Goal: Communication & Community: Answer question/provide support

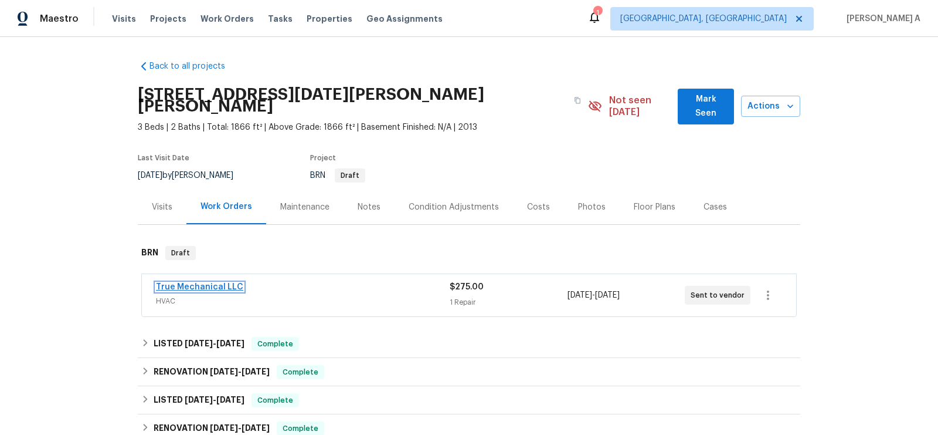
click at [184, 283] on link "True Mechanical LLC" at bounding box center [199, 287] width 87 height 8
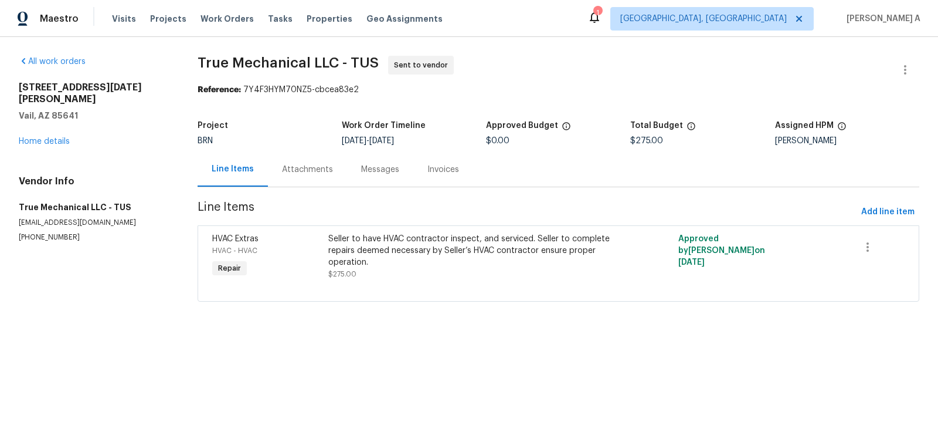
click at [290, 161] on div "Attachments" at bounding box center [307, 169] width 79 height 35
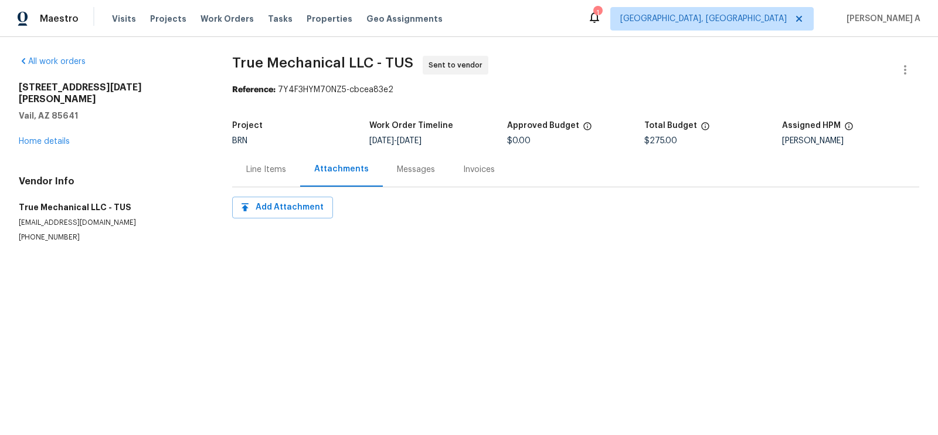
click at [245, 166] on div "Line Items" at bounding box center [266, 169] width 68 height 35
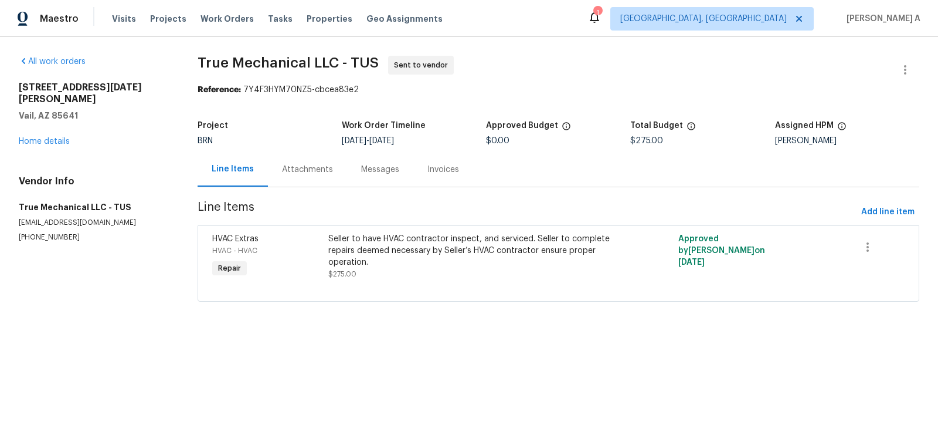
click at [383, 172] on div "Messages" at bounding box center [380, 170] width 38 height 12
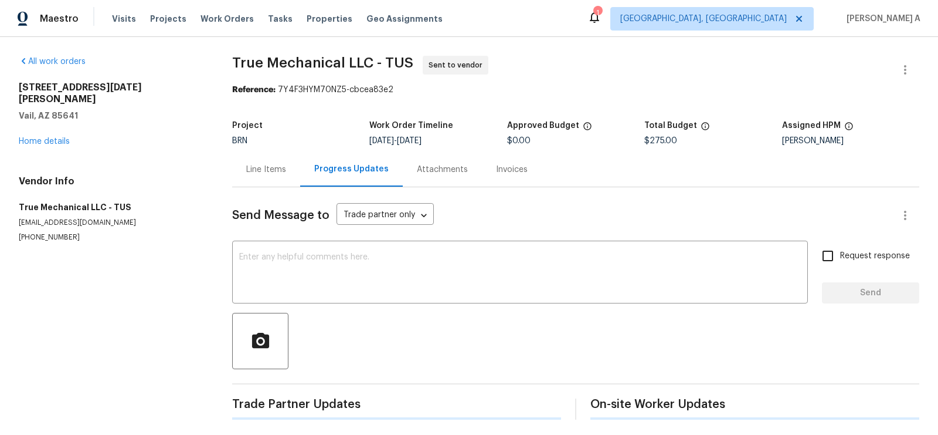
click at [261, 158] on div "Line Items" at bounding box center [266, 169] width 68 height 35
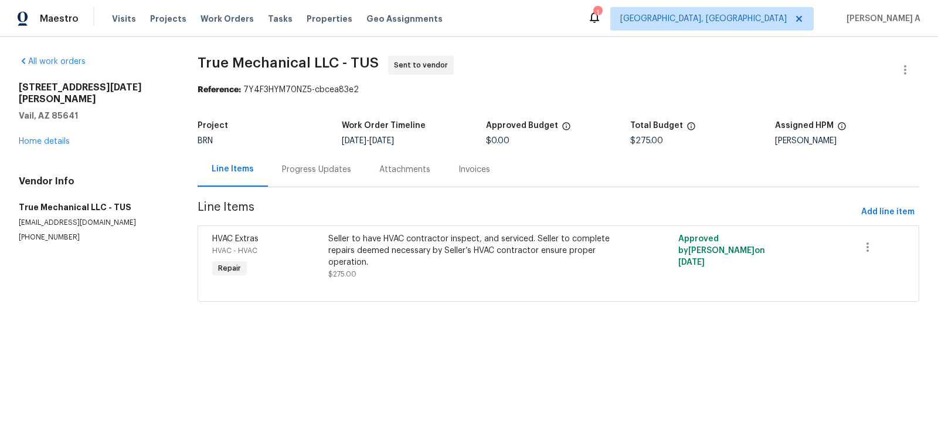
click at [396, 179] on div "Attachments" at bounding box center [404, 169] width 79 height 35
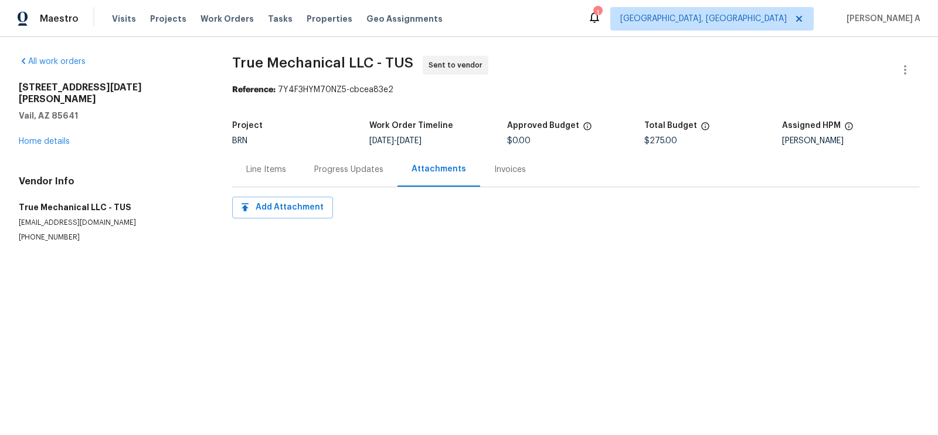
click at [365, 168] on div "Progress Updates" at bounding box center [348, 170] width 69 height 12
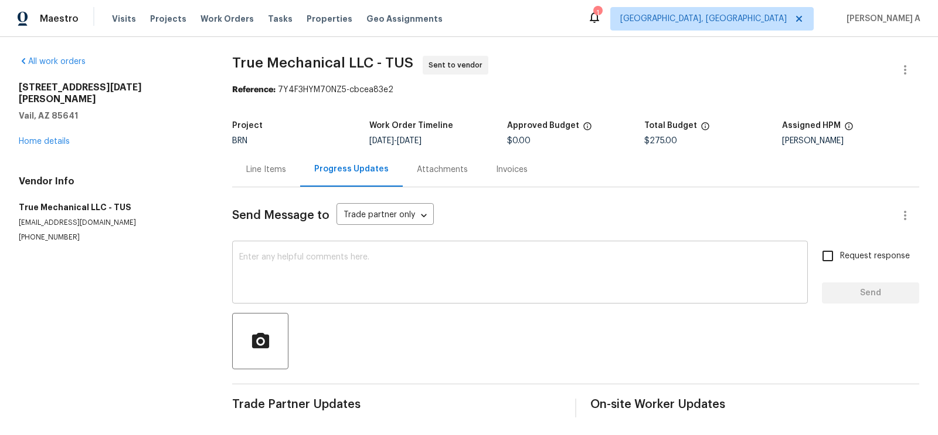
scroll to position [1, 0]
click at [259, 56] on span "True Mechanical LLC - TUS" at bounding box center [322, 62] width 181 height 14
copy span "True Mechanical"
drag, startPoint x: 232, startPoint y: 59, endPoint x: 344, endPoint y: 59, distance: 111.4
click at [344, 59] on span "True Mechanical LLC - TUS" at bounding box center [322, 62] width 181 height 14
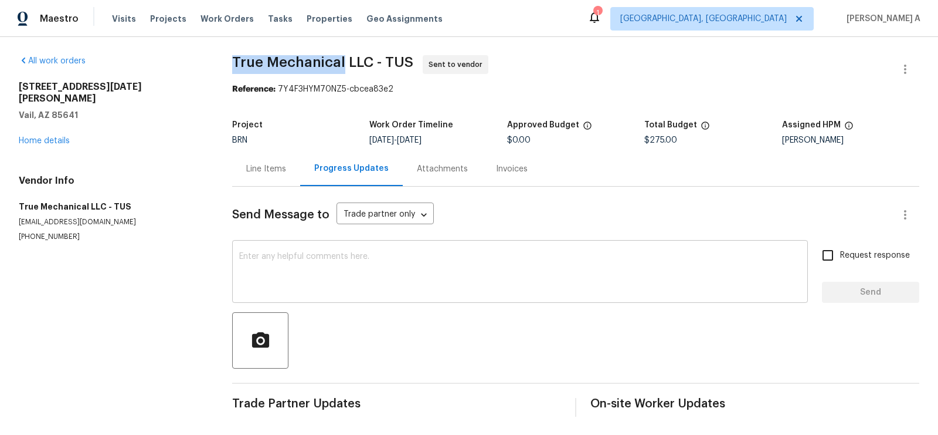
click at [257, 285] on textarea at bounding box center [520, 272] width 562 height 41
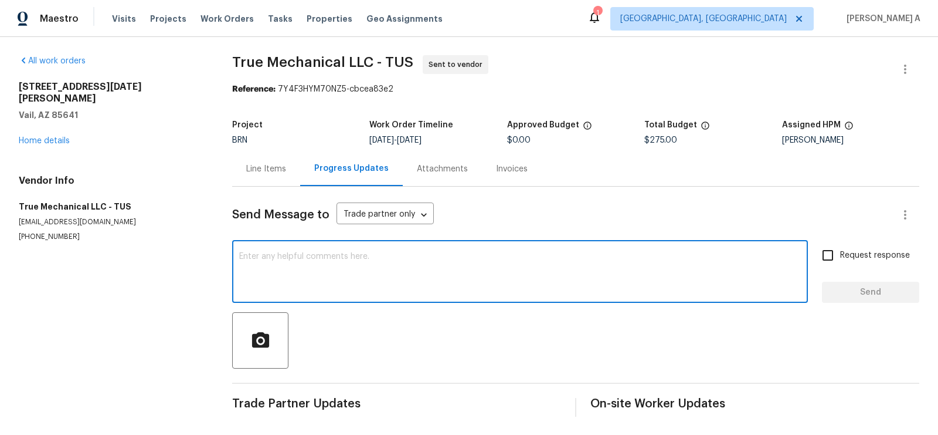
click at [257, 285] on textarea at bounding box center [520, 272] width 562 height 41
paste textarea "Hi, I'm Akshay from Opendoor. Just wanted to check if you received the workorde…"
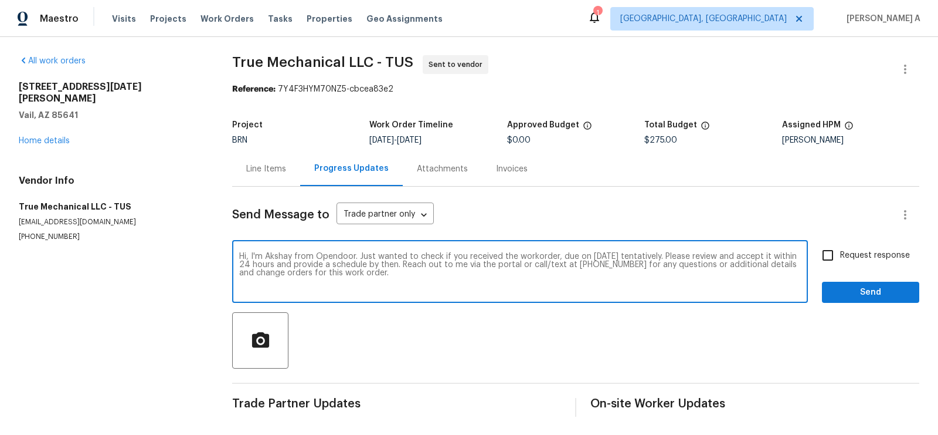
click at [447, 285] on textarea "Hi, I'm Akshay from Opendoor. Just wanted to check if you received the workorde…" at bounding box center [520, 272] width 562 height 41
type textarea "Hi, I'm Akshay from Opendoor. Just wanted to check if you received the workorde…"
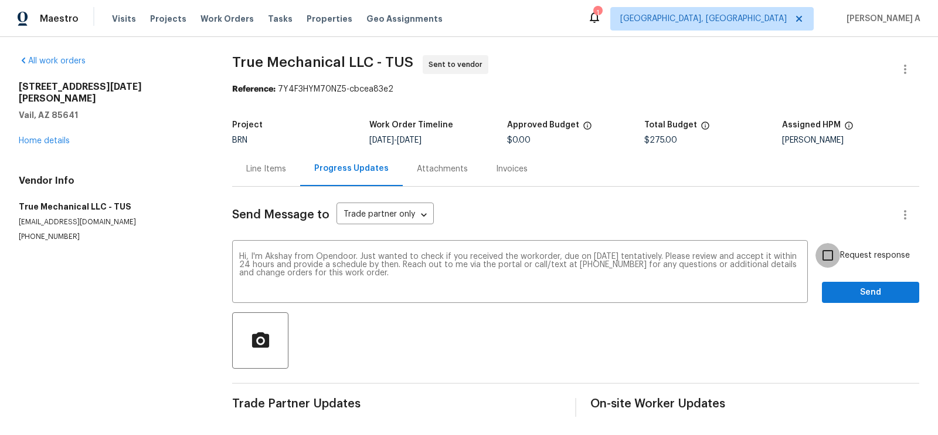
click at [830, 267] on input "Request response" at bounding box center [828, 255] width 25 height 25
checkbox input "true"
click at [0, 0] on qb-div "Replace with work order," at bounding box center [0, 0] width 0 height 0
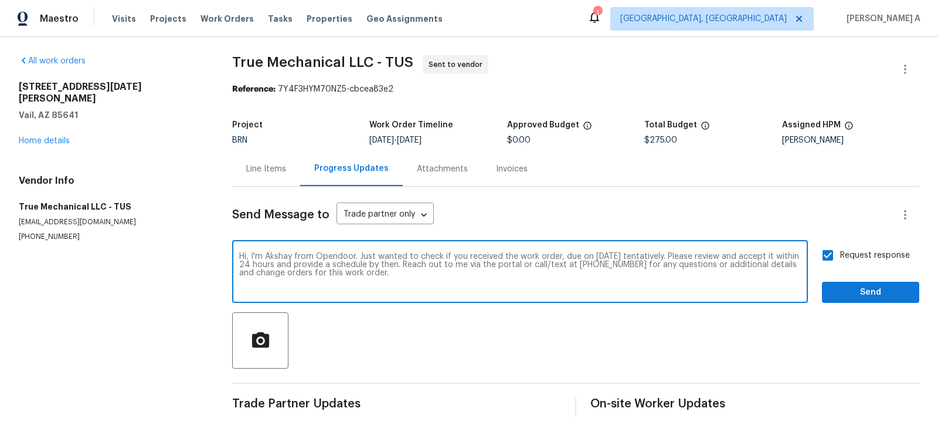
type textarea "Hi, I'm Akshay from Opendoor. Just wanted to check if you received the work ord…"
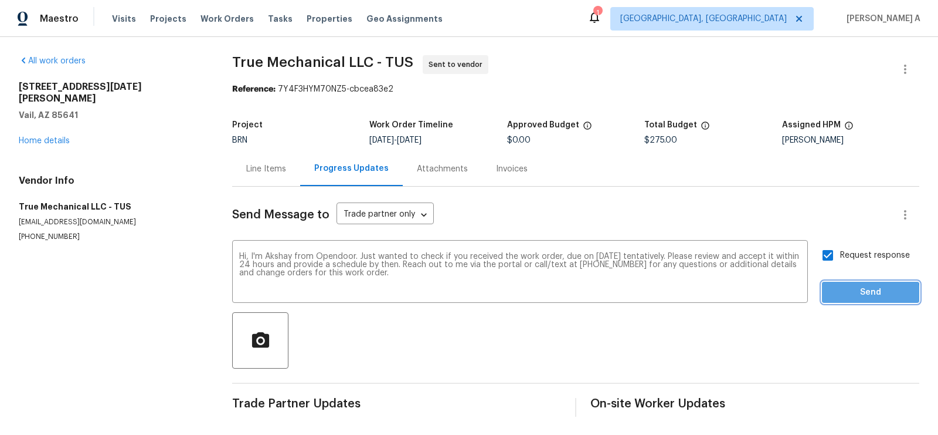
click at [839, 296] on span "Send" at bounding box center [871, 292] width 79 height 15
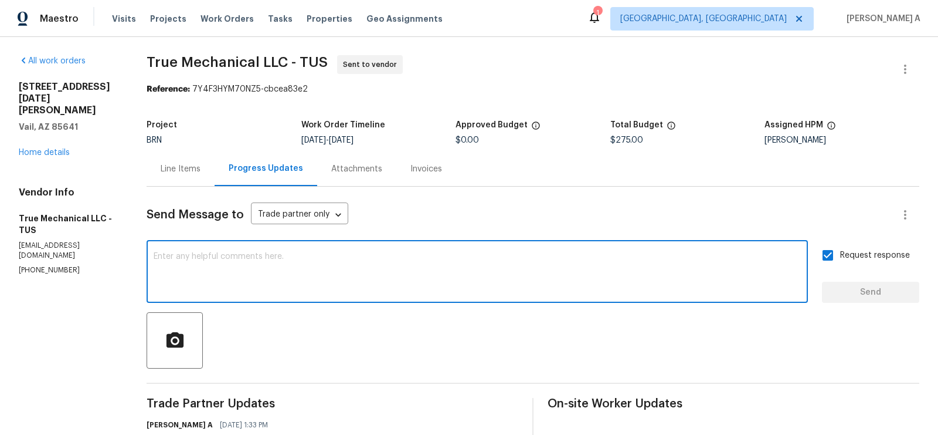
click at [321, 255] on textarea at bounding box center [477, 272] width 647 height 41
paste textarea "HVAC is not working now. Thermostat was set to 75 degrees but no air was on and…"
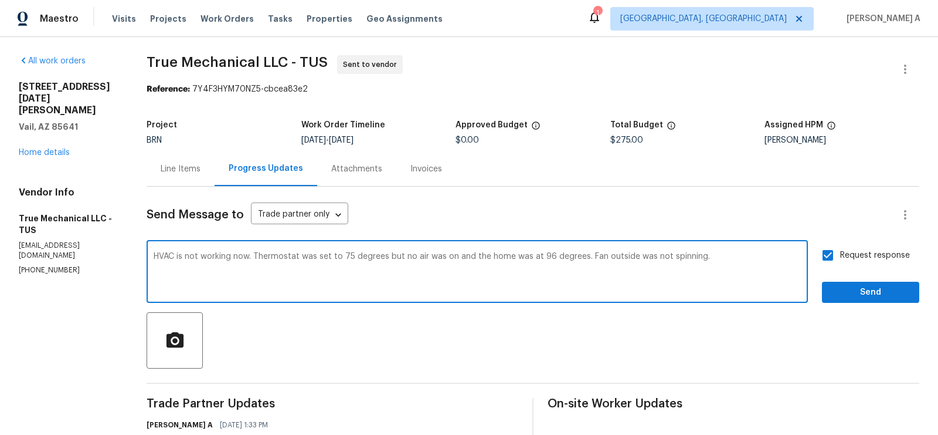
click at [643, 257] on textarea "HVAC is not working now. Thermostat was set to 75 degrees but no air was on and…" at bounding box center [477, 272] width 647 height 41
click at [460, 301] on div "HVAC is not working now. Thermostat was set to 75 degrees but no air was on and…" at bounding box center [477, 273] width 661 height 60
click at [249, 263] on textarea "HVAC is not working now. Thermostat was set to 75 degrees but no air was on and…" at bounding box center [477, 272] width 647 height 41
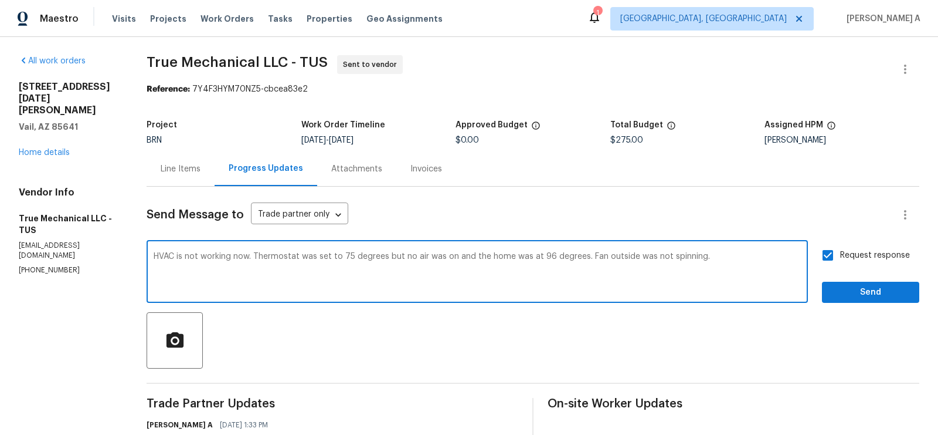
click at [245, 256] on textarea "HVAC is not working now. Thermostat was set to 75 degrees but no air was on and…" at bounding box center [477, 272] width 647 height 41
click at [317, 257] on textarea "HVAC is not working. Thermostat was set to 75 degrees but no air was on and the…" at bounding box center [477, 272] width 647 height 41
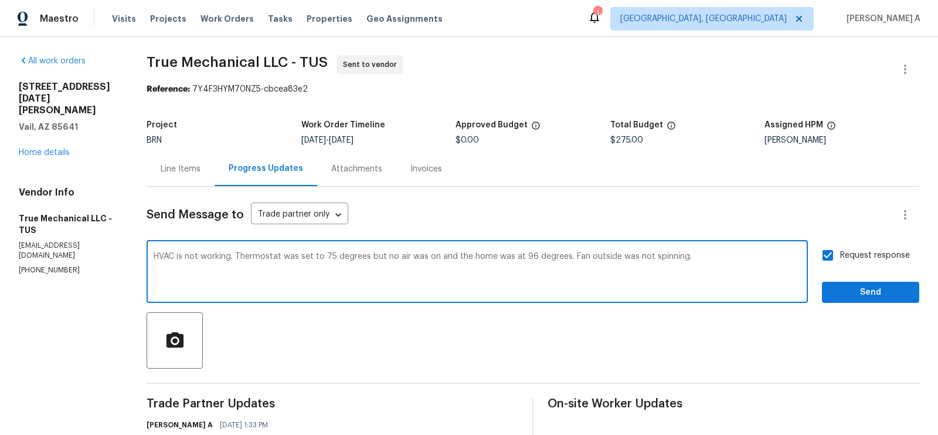
click at [0, 0] on icon "Processing" at bounding box center [0, 0] width 0 height 0
click at [0, 0] on span "working." at bounding box center [0, 0] width 0 height 0
click at [0, 0] on span "the" at bounding box center [0, 0] width 0 height 0
click at [0, 0] on div "To unlock more modes, get Premium" at bounding box center [0, 0] width 0 height 0
click at [298, 284] on textarea "The HVAC system is not working. The thermostat was set to 75 degrees, but no ai…" at bounding box center [477, 272] width 647 height 41
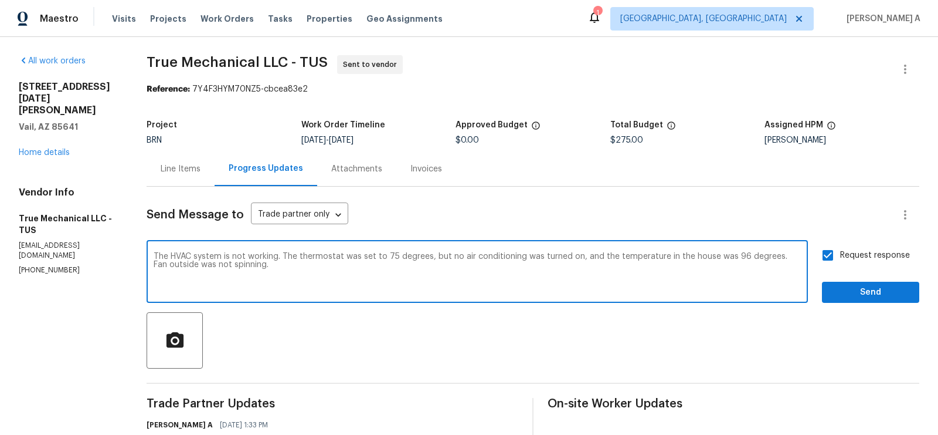
type textarea "The HVAC system is not working. The thermostat was set to 75 degrees, but no ai…"
click at [850, 294] on span "Send" at bounding box center [871, 292] width 79 height 15
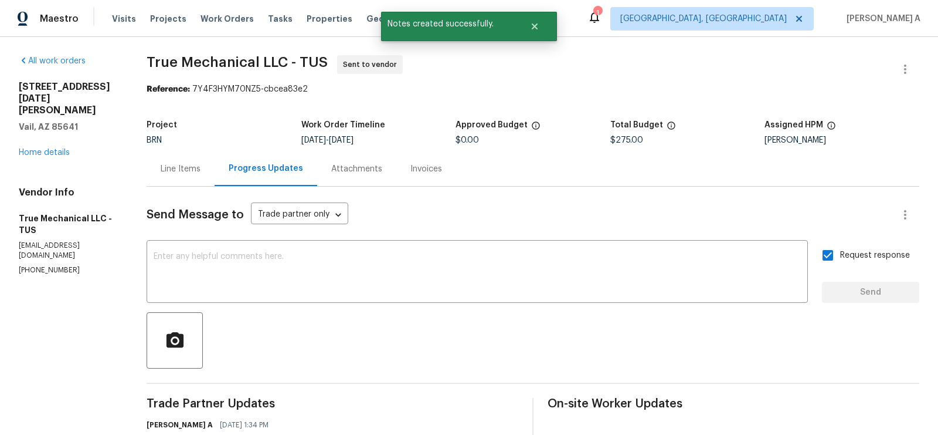
scroll to position [139, 0]
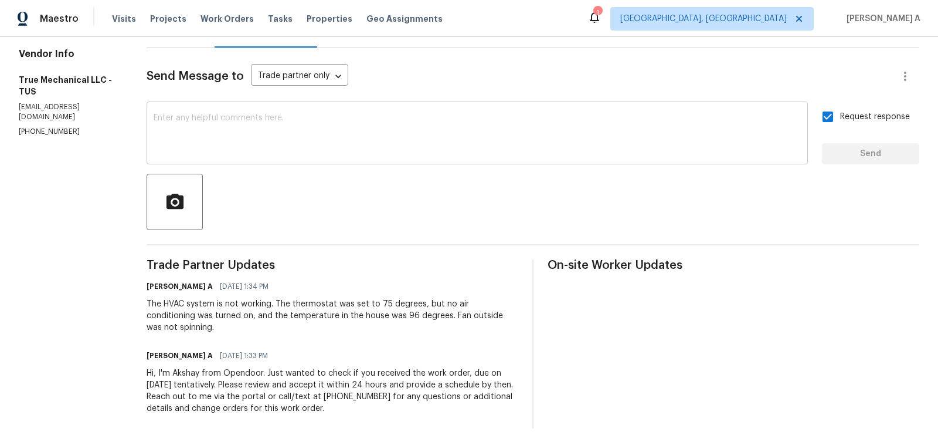
click at [234, 134] on textarea at bounding box center [477, 134] width 647 height 41
paste textarea "Please note that we require temperature split pictures along with after photos."
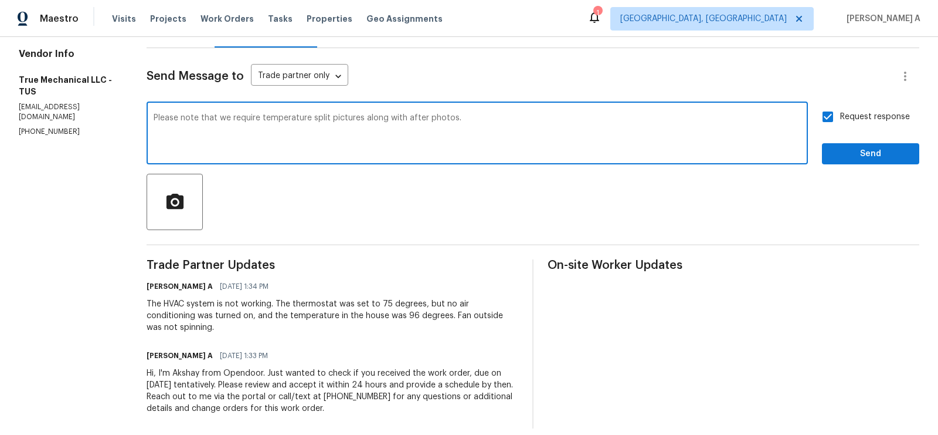
type textarea "Please note that we require temperature split pictures along with after photos."
click at [849, 151] on span "Send" at bounding box center [871, 154] width 79 height 15
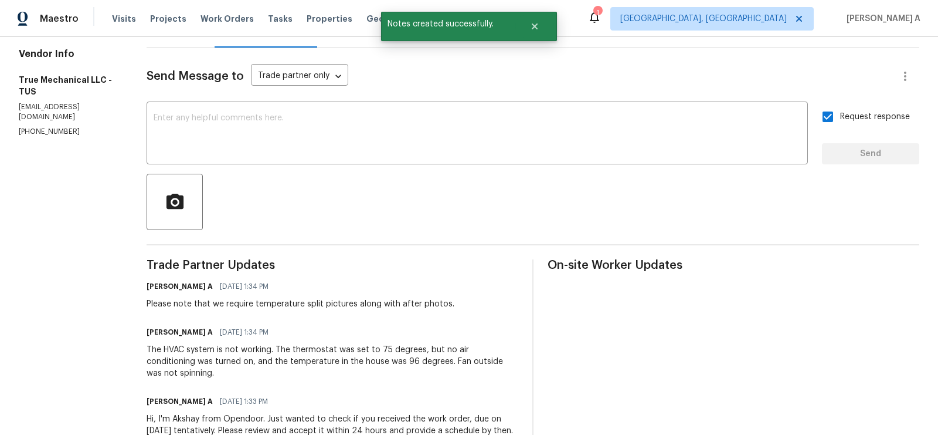
scroll to position [0, 0]
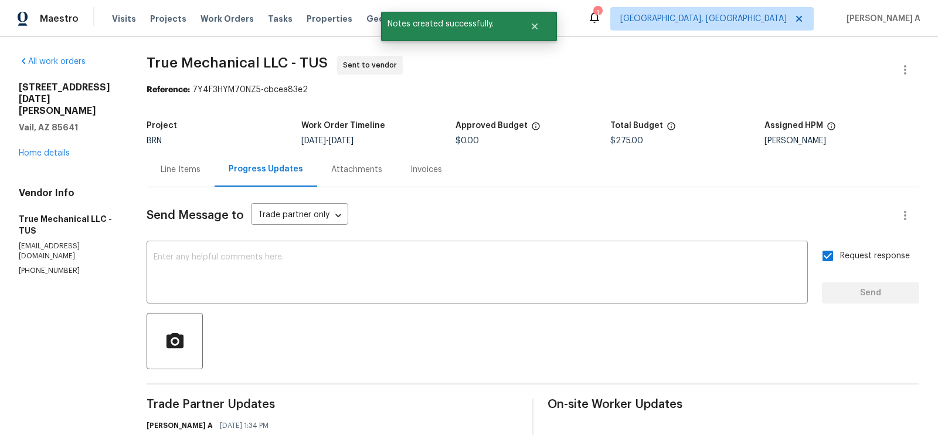
click at [178, 165] on div "Line Items" at bounding box center [181, 170] width 40 height 12
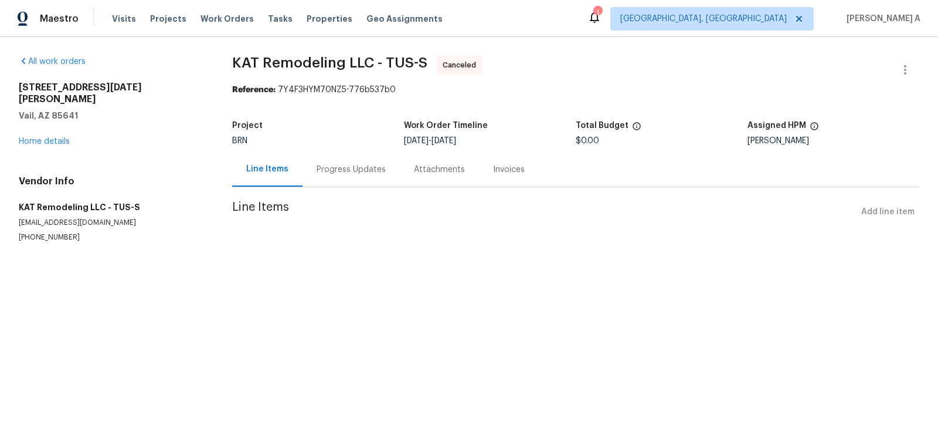
click at [317, 169] on div "Progress Updates" at bounding box center [351, 170] width 69 height 12
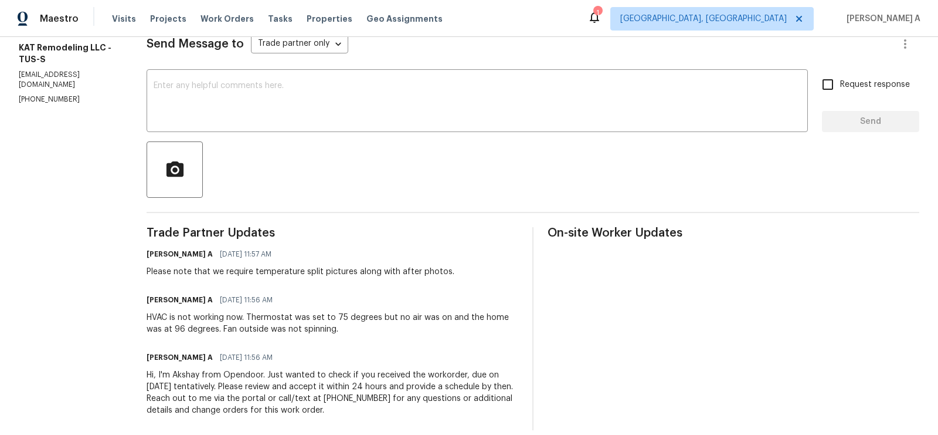
scroll to position [185, 0]
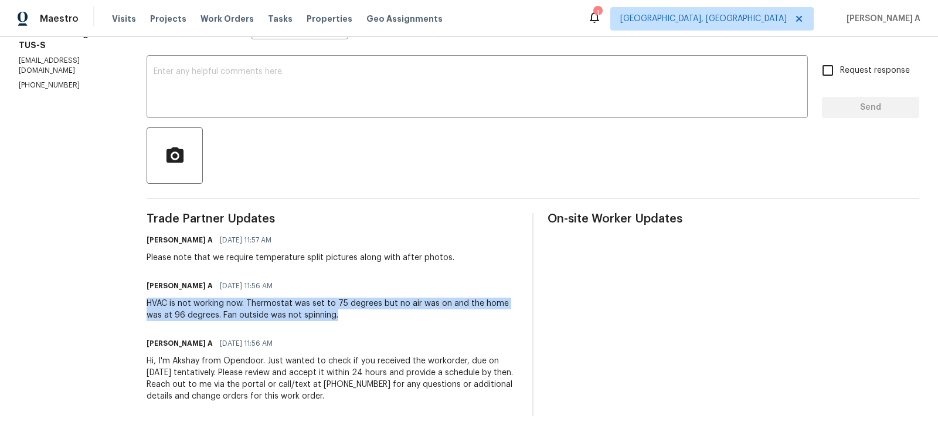
copy div "HVAC is not working now. Thermostat was set to 75 degrees but no air was on and…"
drag, startPoint x: 147, startPoint y: 304, endPoint x: 345, endPoint y: 313, distance: 197.8
click at [345, 313] on div "All work orders 9356 S San Esteban Dr Vail, AZ 85641 Home details Vendor Info K…" at bounding box center [469, 143] width 938 height 583
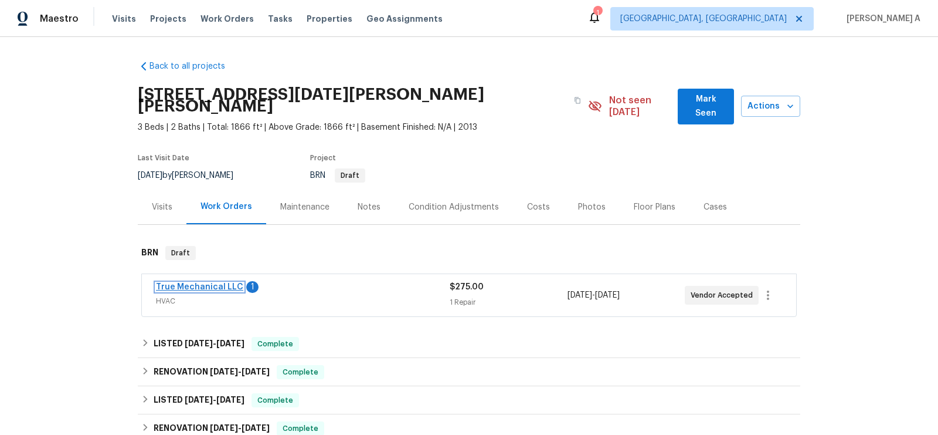
click at [209, 283] on link "True Mechanical LLC" at bounding box center [199, 287] width 87 height 8
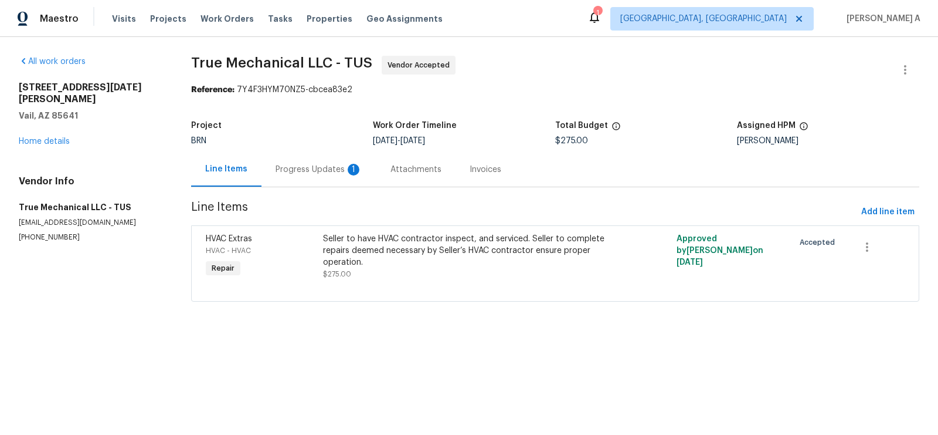
click at [317, 166] on div "Progress Updates 1" at bounding box center [319, 170] width 87 height 12
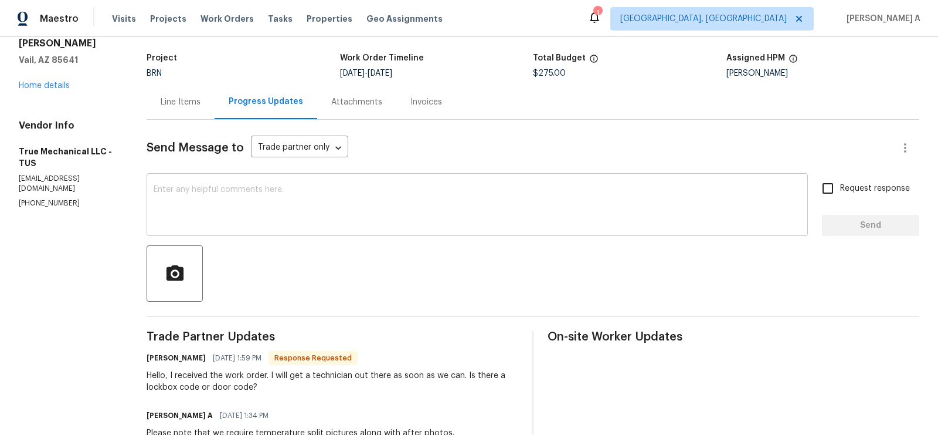
scroll to position [63, 0]
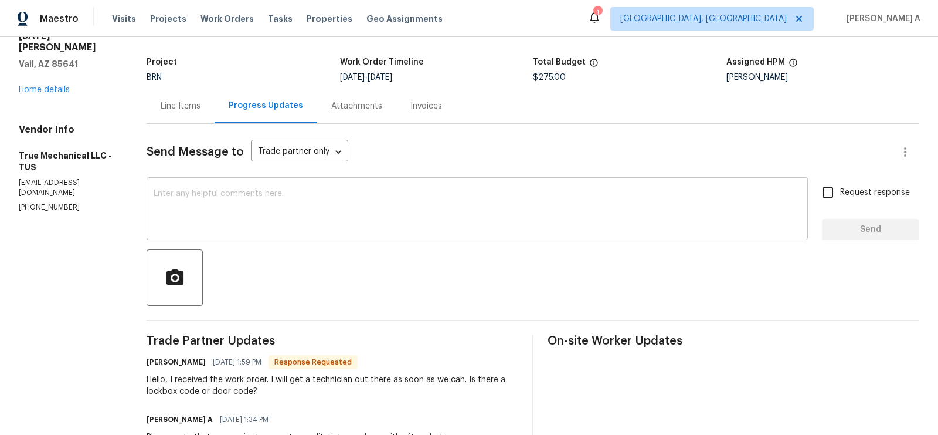
click at [351, 181] on div "x ​" at bounding box center [477, 210] width 661 height 60
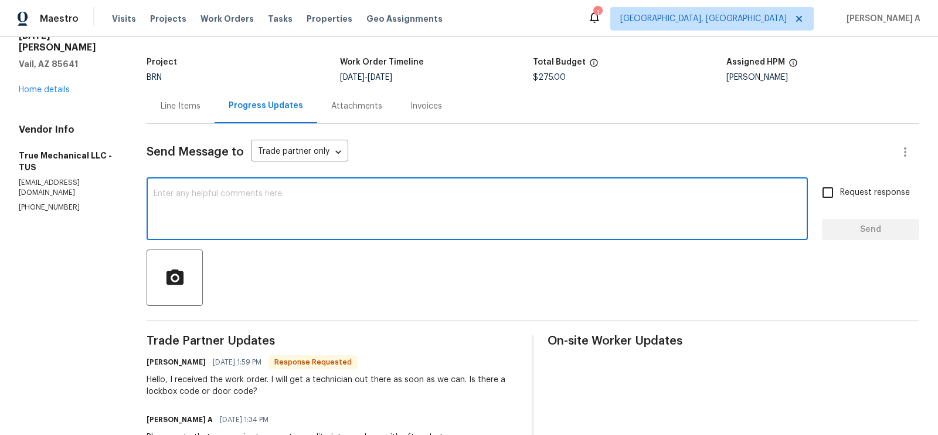
paste textarea "Lockbox Code: 6499"
type textarea "Lockbox Code: 6499. Thanks"
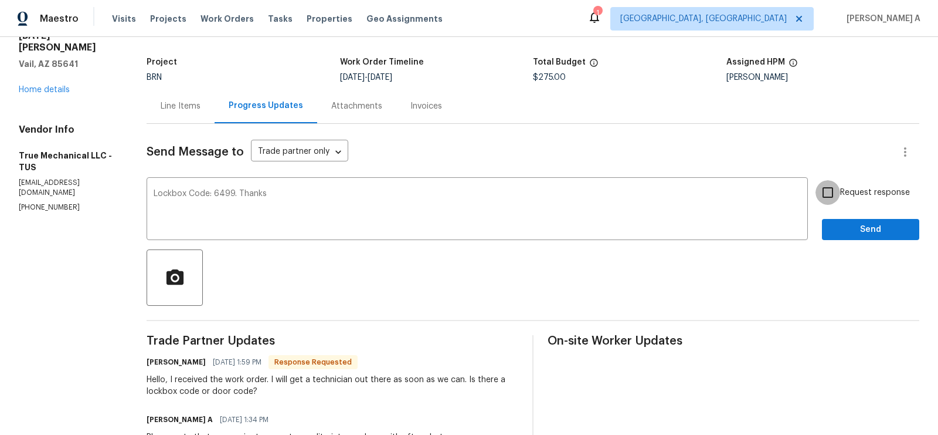
click at [823, 187] on input "Request response" at bounding box center [828, 192] width 25 height 25
checkbox input "true"
click at [861, 229] on span "Send" at bounding box center [871, 229] width 79 height 15
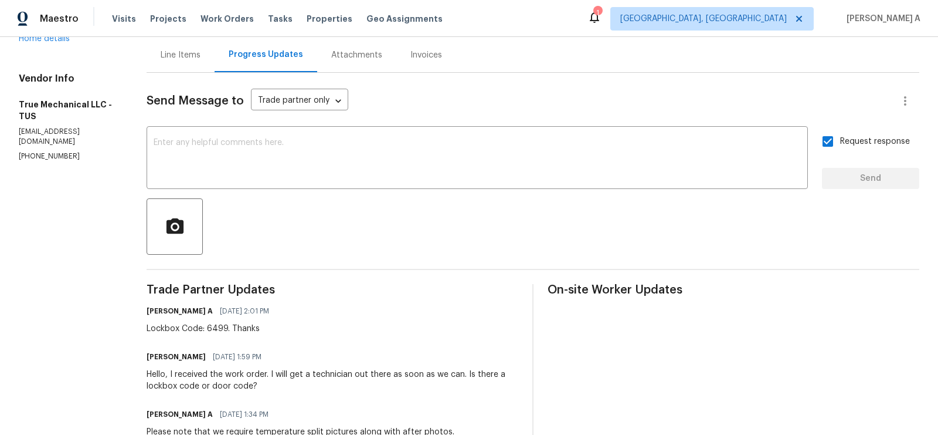
scroll to position [0, 0]
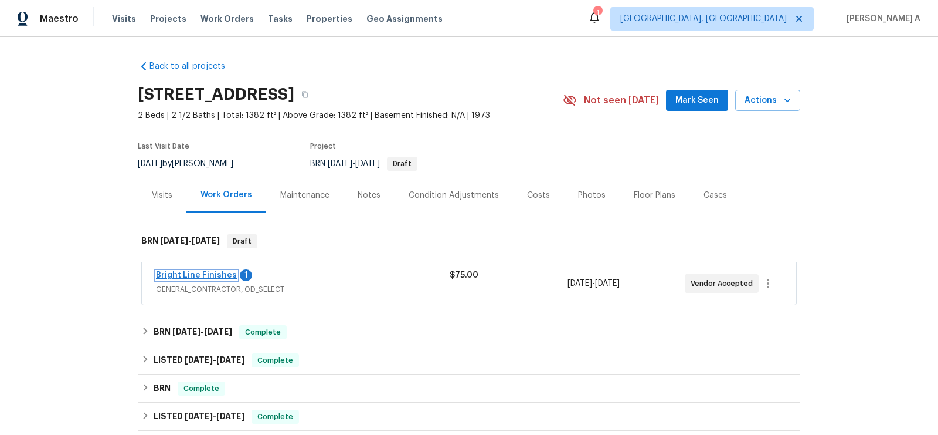
click at [216, 274] on link "Bright Line Finishes" at bounding box center [196, 275] width 81 height 8
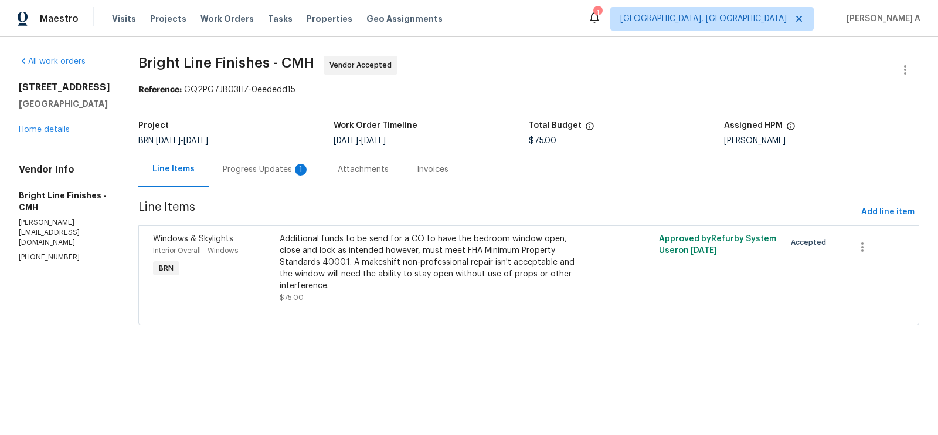
click at [279, 171] on div "Progress Updates 1" at bounding box center [266, 170] width 87 height 12
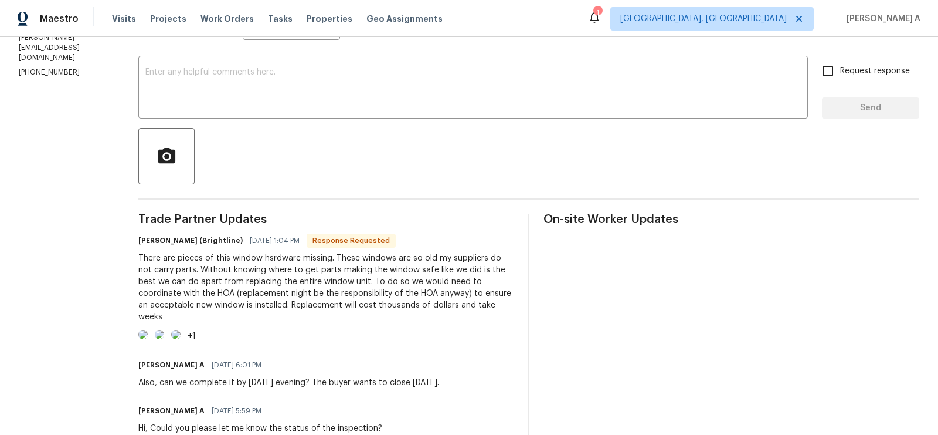
scroll to position [200, 0]
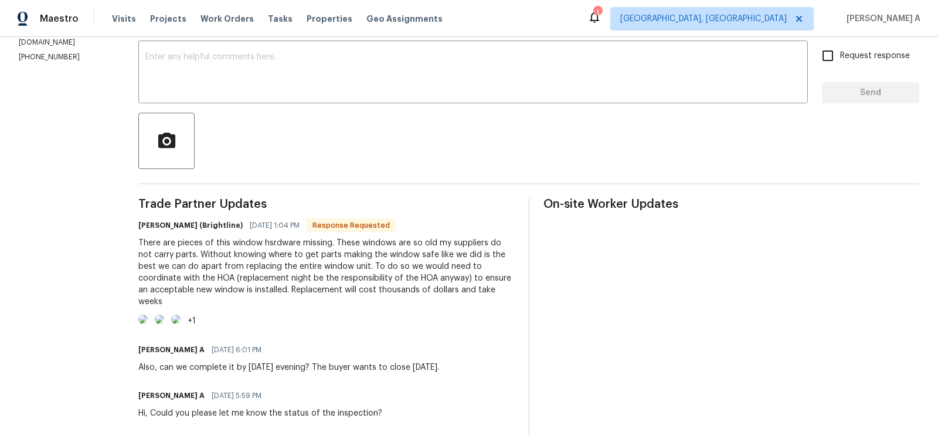
click at [446, 116] on div at bounding box center [528, 141] width 781 height 56
click at [403, 90] on textarea at bounding box center [473, 73] width 656 height 41
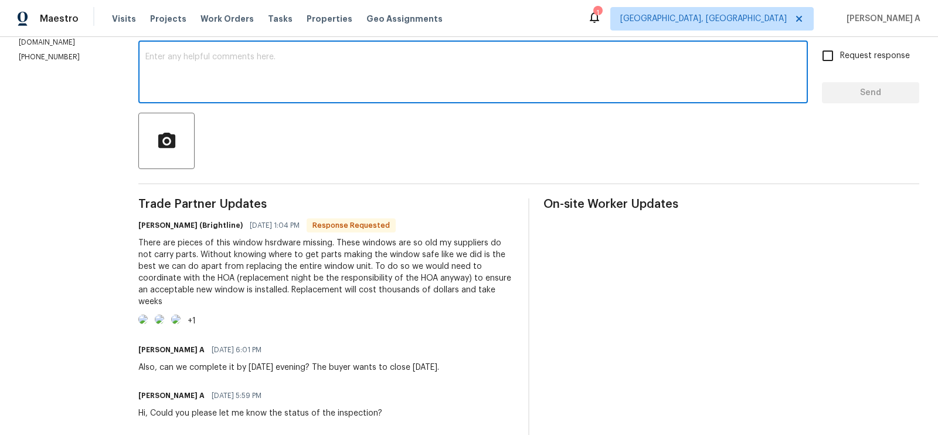
type textarea "U"
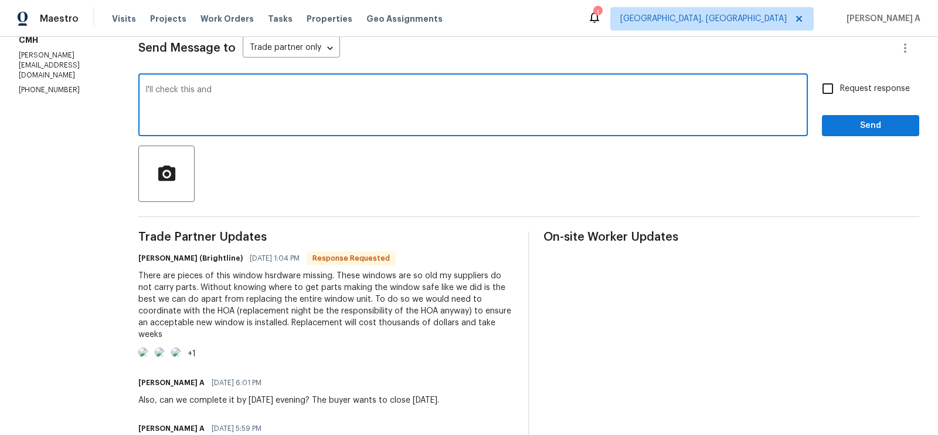
scroll to position [126, 0]
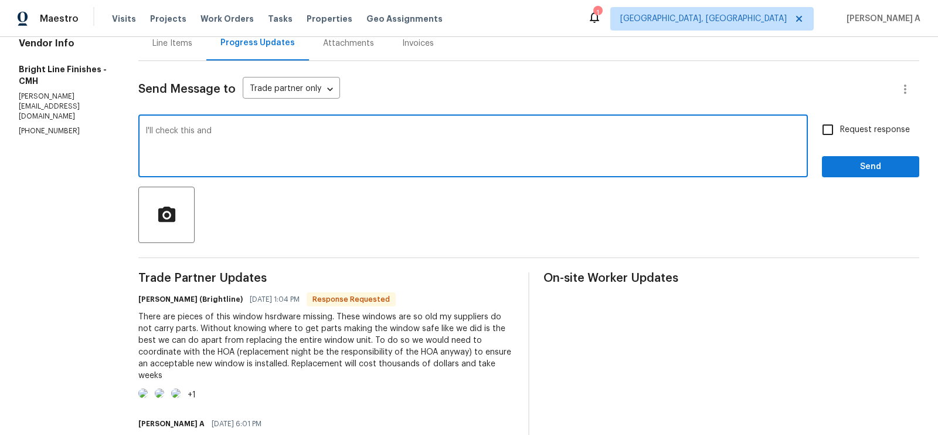
type textarea "I'll check this and"
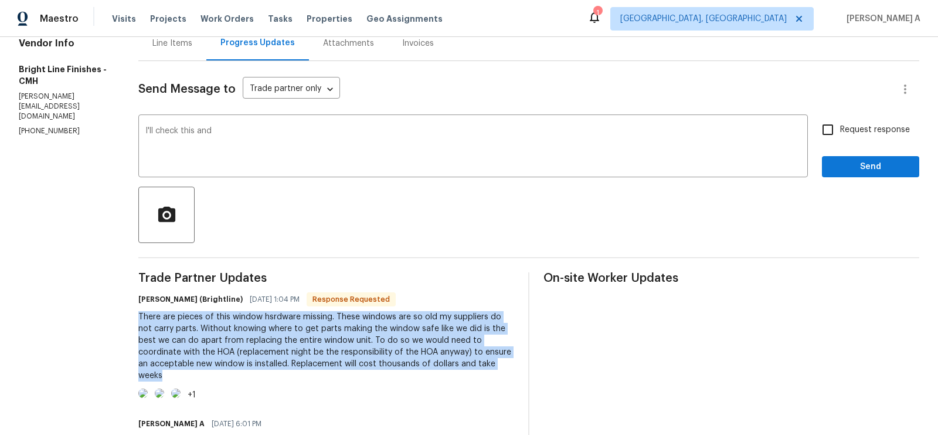
copy div "There are pieces of this window hsrdware missing. These windows are so old my s…"
drag, startPoint x: 125, startPoint y: 317, endPoint x: 462, endPoint y: 361, distance: 339.5
click at [462, 361] on div "All work orders 5002 Smoketalk Ln # 3 Westerville, OH 43081 Home details Vendor…" at bounding box center [469, 322] width 938 height 822
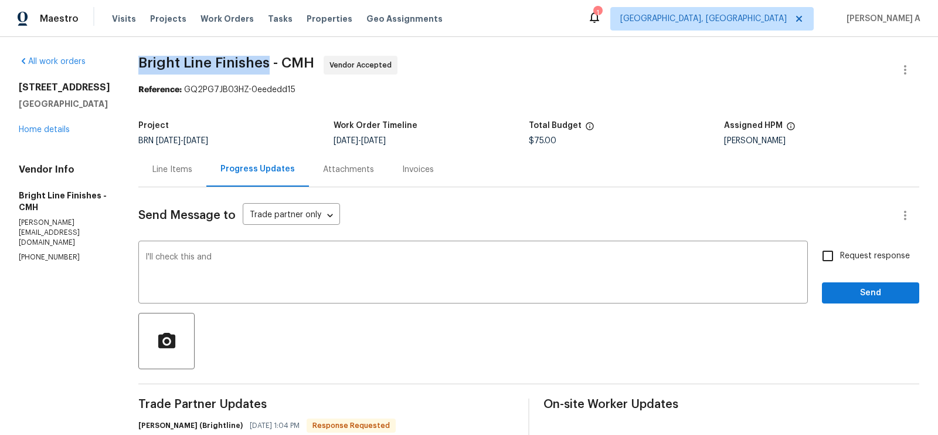
drag, startPoint x: 134, startPoint y: 61, endPoint x: 262, endPoint y: 61, distance: 127.3
click at [262, 61] on span "Bright Line Finishes - CMH" at bounding box center [226, 63] width 176 height 14
copy span "Bright Line Finishes"
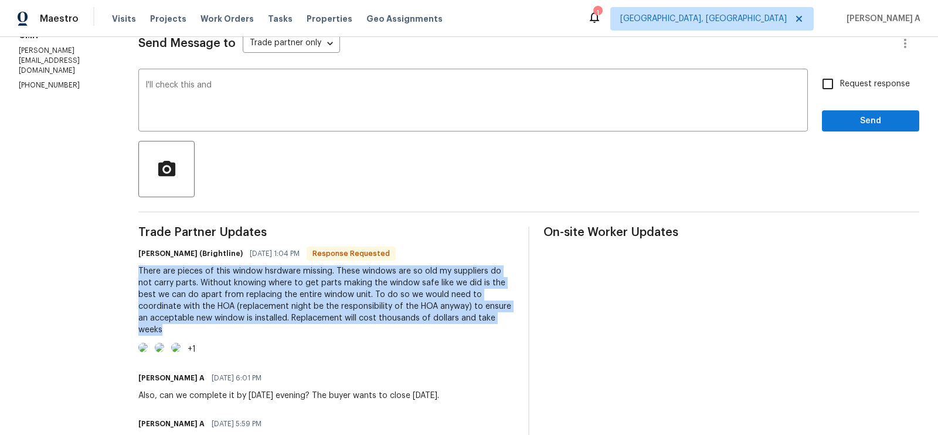
copy div "There are pieces of this window hsrdware missing. These windows are so old my s…"
drag, startPoint x: 132, startPoint y: 270, endPoint x: 479, endPoint y: 316, distance: 350.2
click at [480, 317] on div "There are pieces of this window hsrdware missing. These windows are so old my s…" at bounding box center [326, 300] width 376 height 70
click at [148, 352] on img at bounding box center [142, 346] width 9 height 9
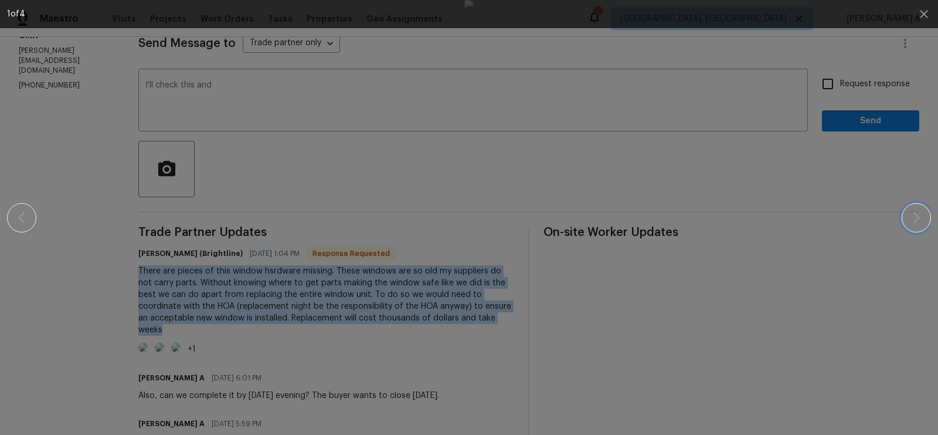
click at [927, 218] on button "button" at bounding box center [916, 217] width 29 height 29
click at [915, 217] on icon "button" at bounding box center [917, 218] width 14 height 14
click at [922, 211] on icon "button" at bounding box center [917, 218] width 14 height 14
click at [912, 212] on icon "button" at bounding box center [917, 218] width 14 height 14
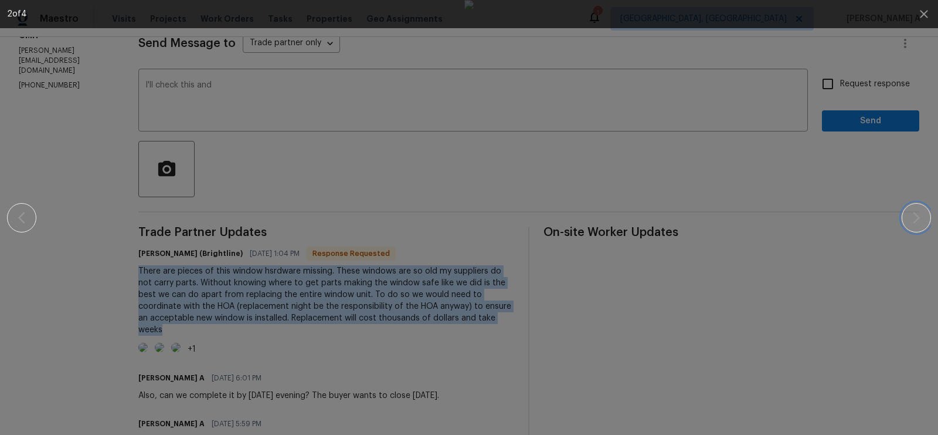
click at [912, 212] on icon "button" at bounding box center [917, 218] width 14 height 14
click at [917, 16] on icon "button" at bounding box center [924, 14] width 14 height 14
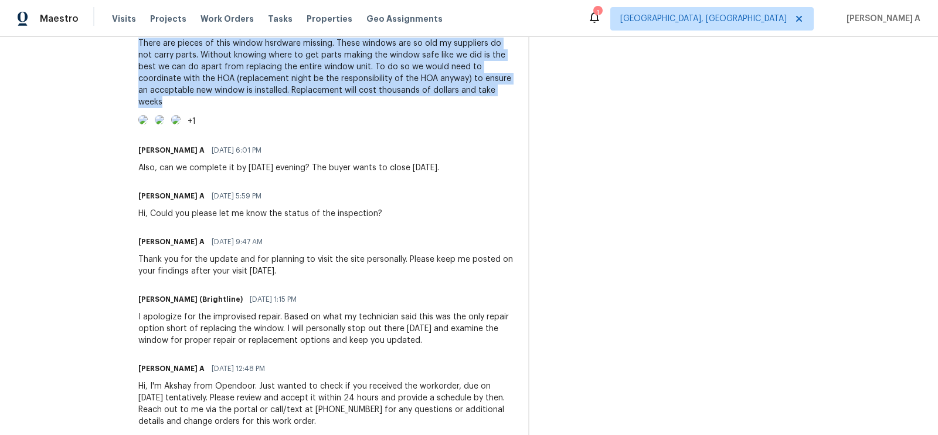
scroll to position [394, 0]
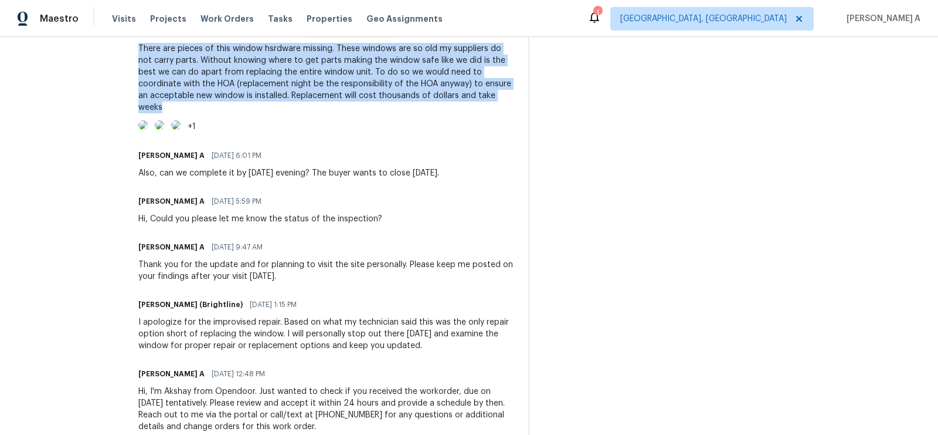
copy div "There are pieces of this window hsrdware missing. These windows are so old my s…"
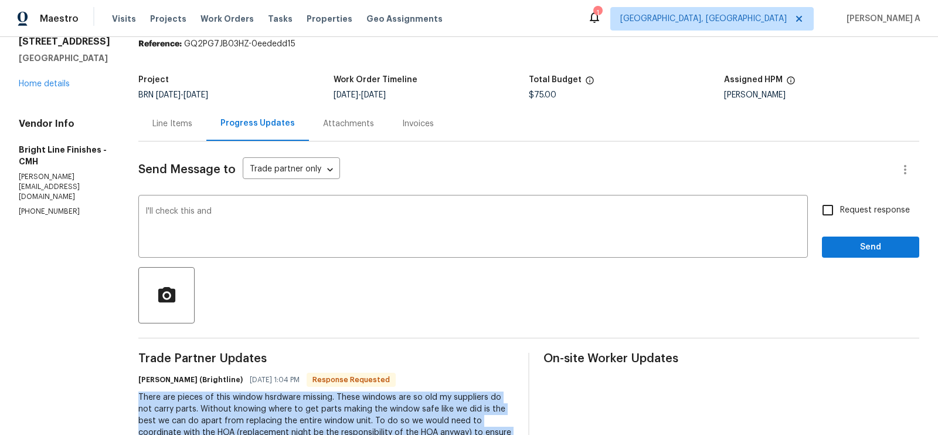
scroll to position [0, 0]
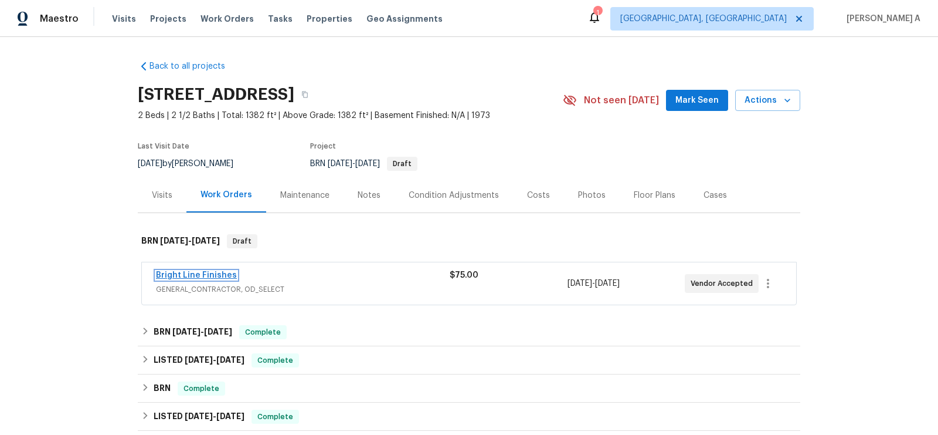
click at [213, 273] on link "Bright Line Finishes" at bounding box center [196, 275] width 81 height 8
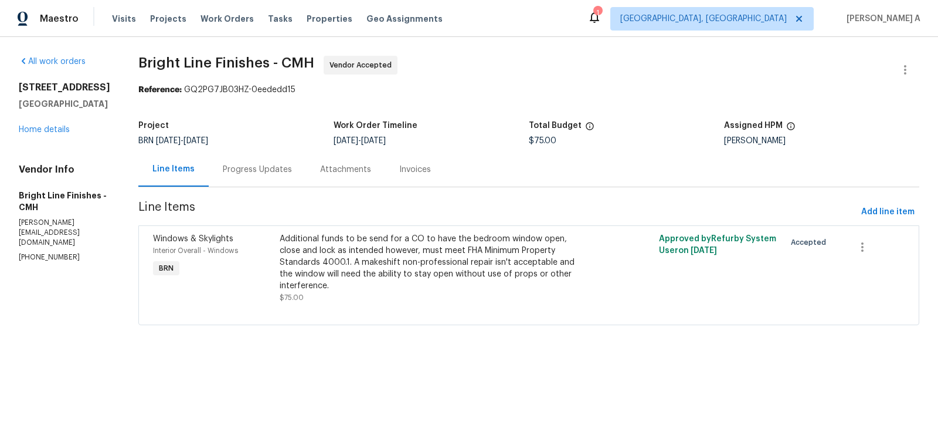
click at [239, 160] on div "Progress Updates" at bounding box center [257, 169] width 97 height 35
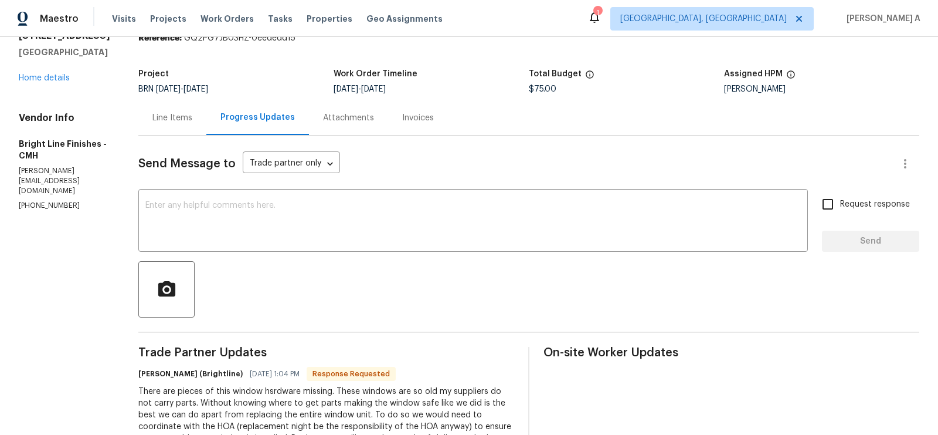
scroll to position [96, 0]
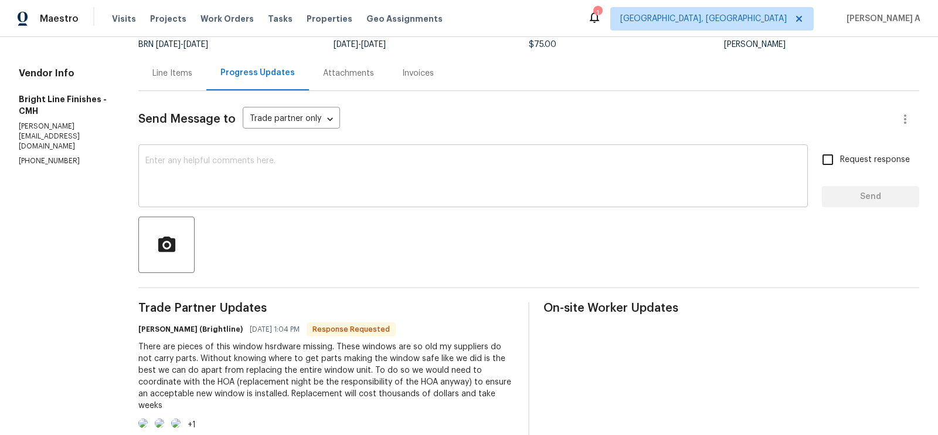
click at [311, 152] on div "x ​" at bounding box center [473, 177] width 670 height 60
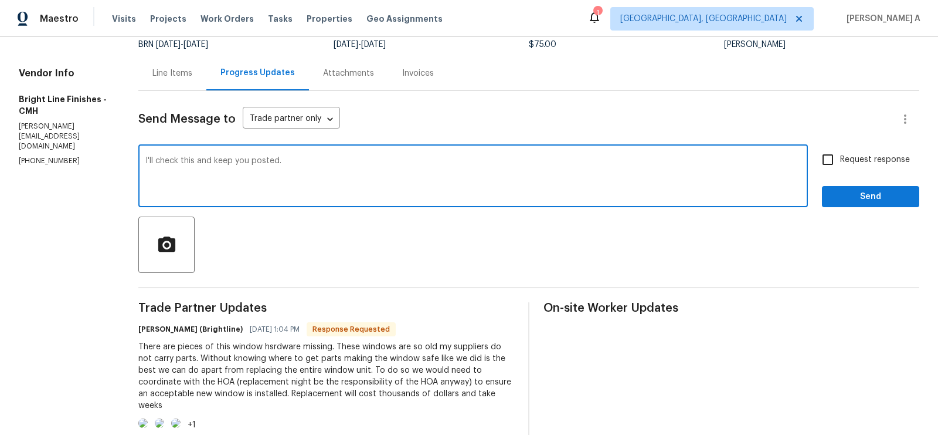
type textarea "I'll check this and keep you posted."
click at [827, 153] on input "Request response" at bounding box center [828, 159] width 25 height 25
checkbox input "true"
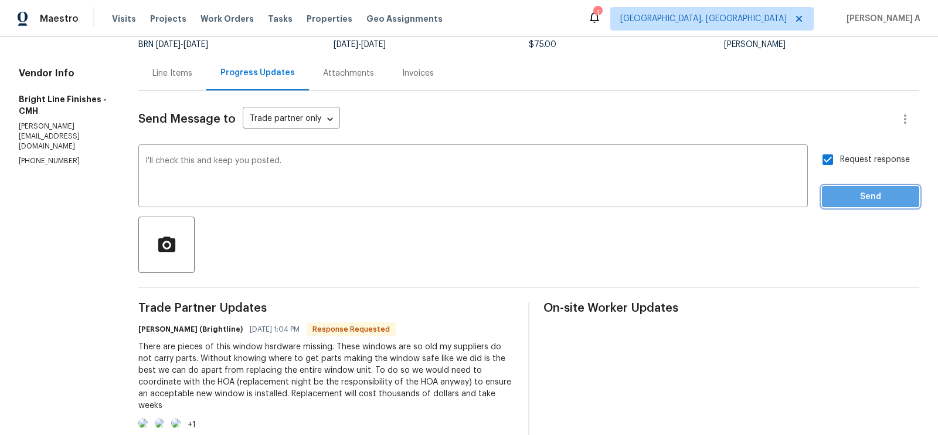
click at [867, 194] on span "Send" at bounding box center [871, 196] width 79 height 15
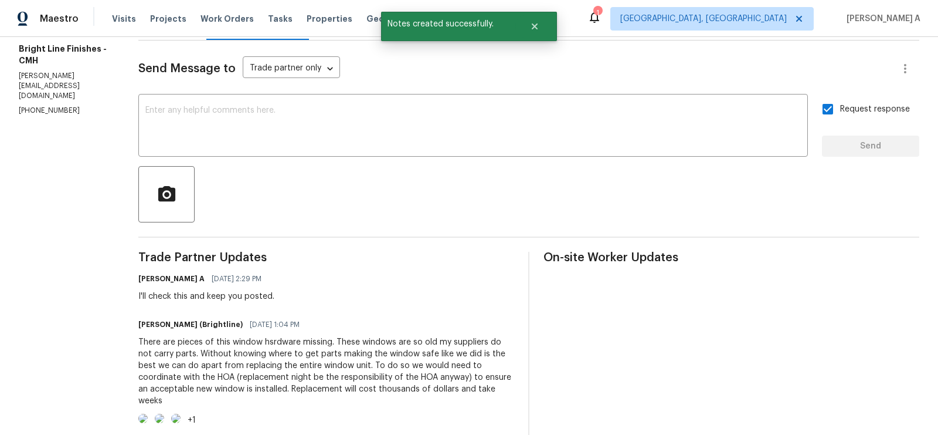
scroll to position [210, 0]
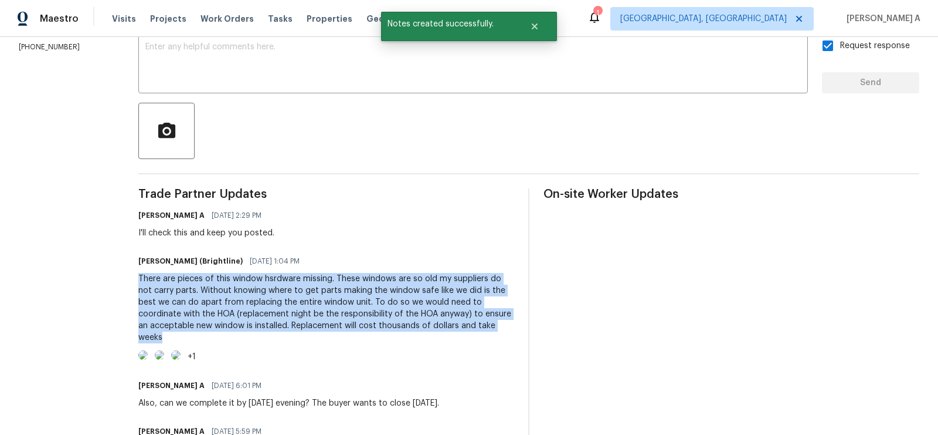
copy div "There are pieces of this window hsrdware missing. These windows are so old my s…"
drag, startPoint x: 124, startPoint y: 274, endPoint x: 457, endPoint y: 325, distance: 337.0
click at [457, 325] on div "All work orders 5002 Smoketalk Ln # 3 Westerville, OH 43081 Home details Vendor…" at bounding box center [469, 261] width 938 height 868
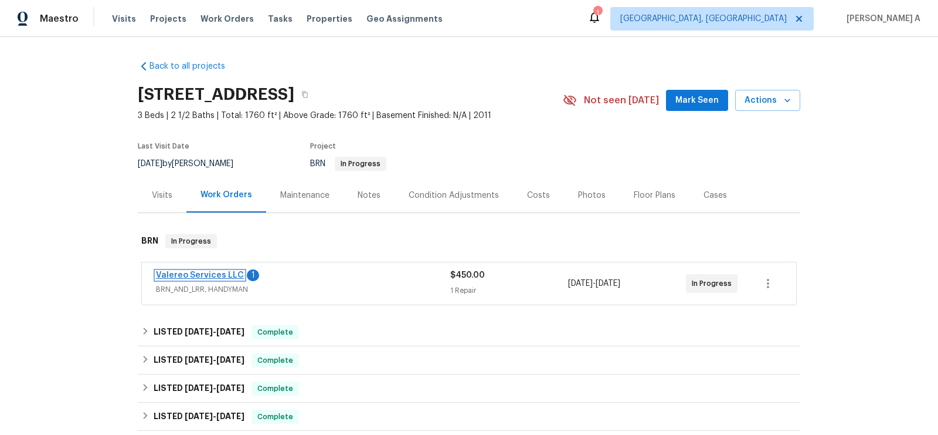
click at [207, 273] on link "Valereo Services LLC" at bounding box center [200, 275] width 88 height 8
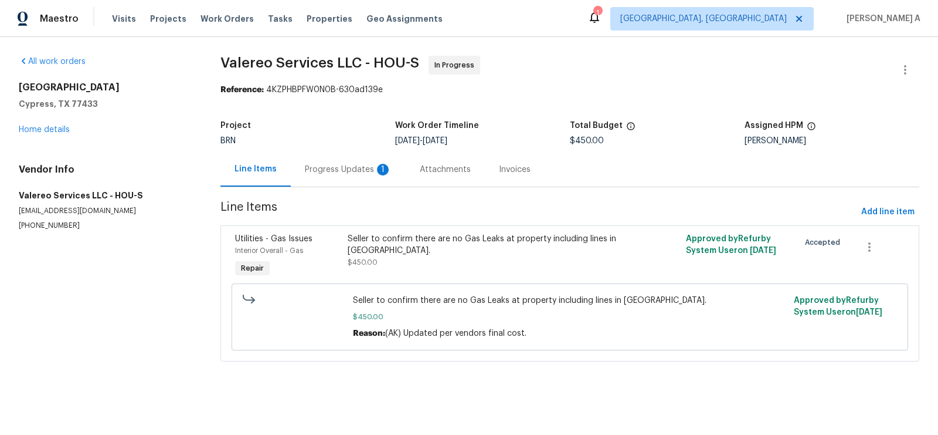
click at [316, 172] on div "Progress Updates 1" at bounding box center [348, 170] width 87 height 12
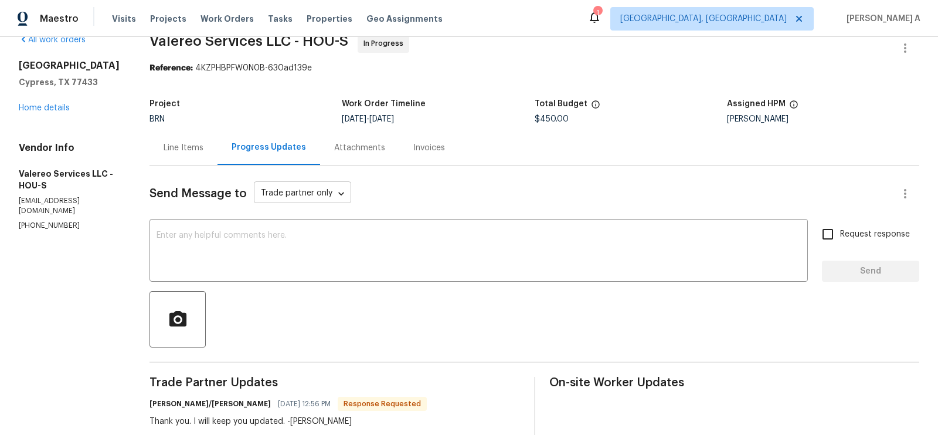
scroll to position [4, 0]
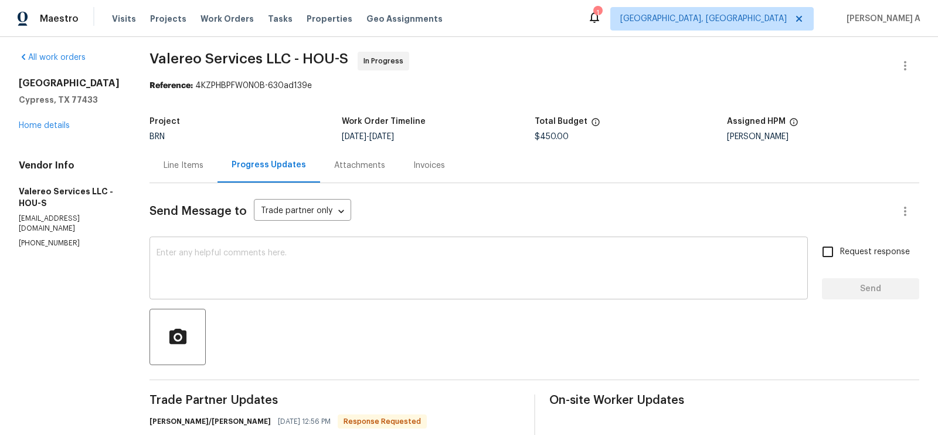
click at [310, 261] on textarea at bounding box center [479, 269] width 644 height 41
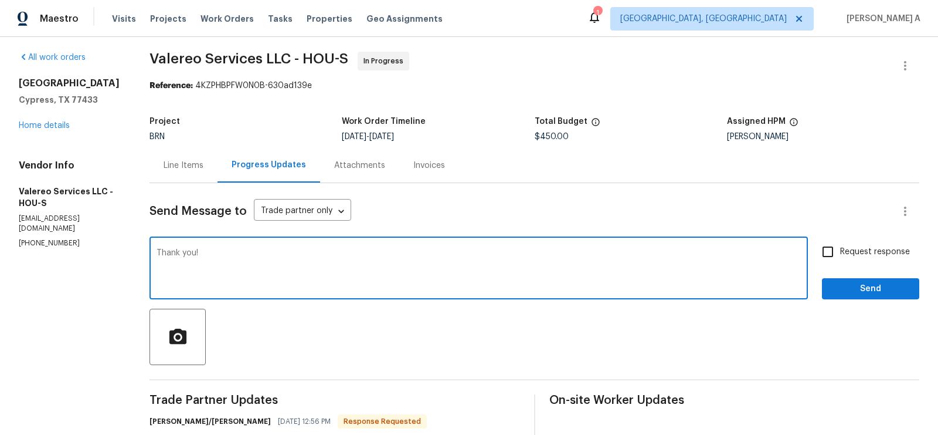
type textarea "Thank you!"
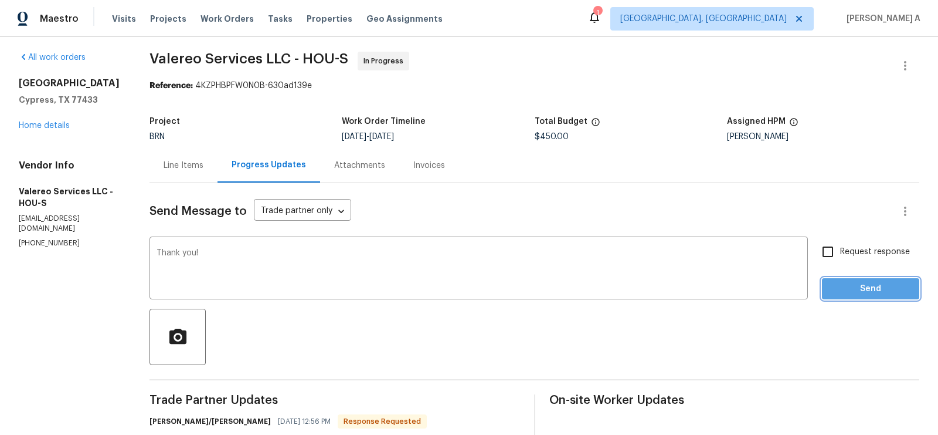
click at [883, 279] on button "Send" at bounding box center [870, 289] width 97 height 22
